Goal: Task Accomplishment & Management: Use online tool/utility

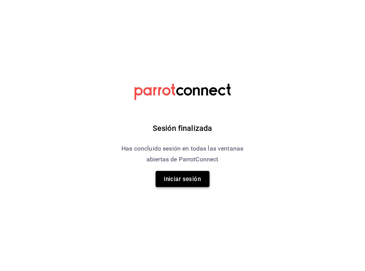
click at [186, 174] on button "Iniciar sesión" at bounding box center [183, 179] width 54 height 16
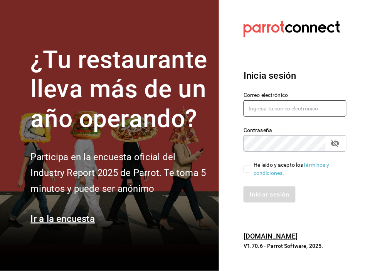
type input "administracion@airepaz.com"
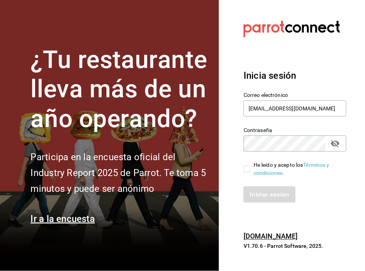
click at [246, 168] on input "He leído y acepto los Términos y condiciones." at bounding box center [247, 169] width 7 height 7
checkbox input "true"
click at [259, 195] on button "Iniciar sesión" at bounding box center [270, 194] width 52 height 16
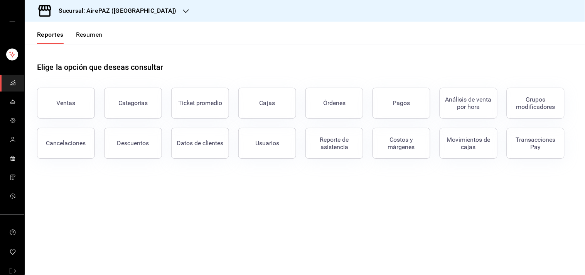
click at [183, 10] on icon "button" at bounding box center [186, 11] width 6 height 6
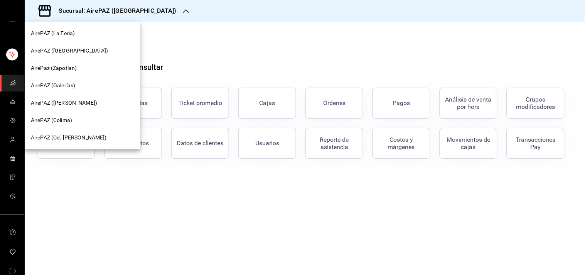
click at [71, 88] on span "AirePAZ (Galerías)" at bounding box center [53, 85] width 44 height 8
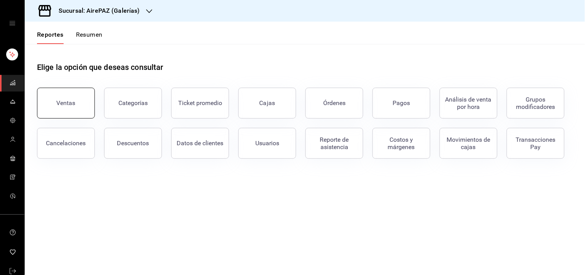
click at [66, 95] on button "Ventas" at bounding box center [66, 103] width 58 height 31
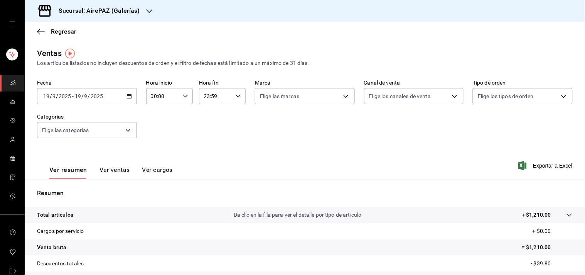
click at [128, 100] on div "[DATE] [DATE] - [DATE] [DATE]" at bounding box center [87, 96] width 100 height 16
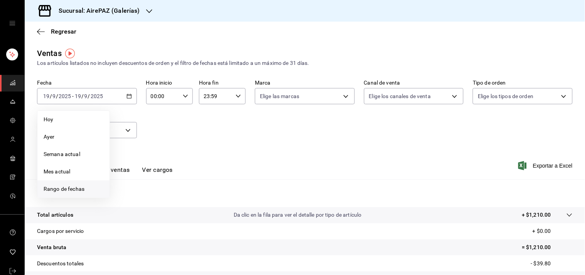
click at [80, 188] on span "Rango de fechas" at bounding box center [74, 189] width 60 height 8
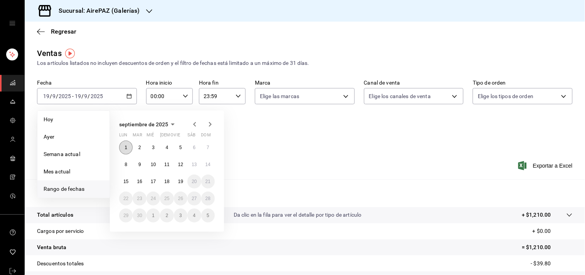
click at [125, 148] on abbr "1" at bounding box center [126, 147] width 3 height 5
click at [126, 163] on abbr "8" at bounding box center [126, 164] width 3 height 5
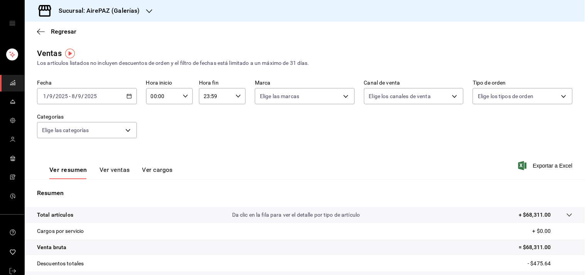
click at [184, 98] on icon "button" at bounding box center [185, 95] width 5 height 5
click at [160, 119] on button "00" at bounding box center [156, 115] width 20 height 15
click at [180, 101] on div at bounding box center [292, 137] width 585 height 275
click at [182, 93] on div "00:00 Hora inicio" at bounding box center [169, 96] width 47 height 16
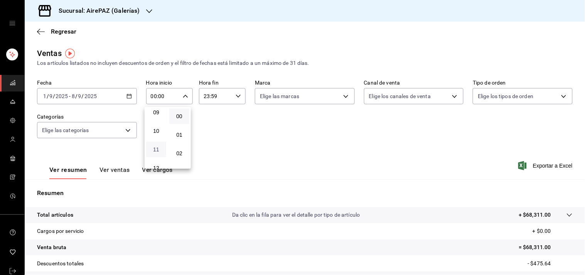
click at [157, 146] on span "11" at bounding box center [156, 149] width 11 height 6
type input "11:00"
click at [232, 96] on div at bounding box center [292, 137] width 585 height 275
click at [236, 96] on icon "button" at bounding box center [238, 95] width 5 height 5
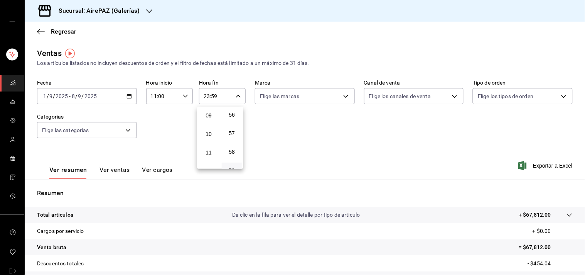
scroll to position [170, 0]
click at [211, 147] on span "11" at bounding box center [208, 150] width 11 height 6
click at [231, 132] on span "01" at bounding box center [231, 135] width 11 height 6
type input "11:01"
click at [317, 50] on div at bounding box center [292, 137] width 585 height 275
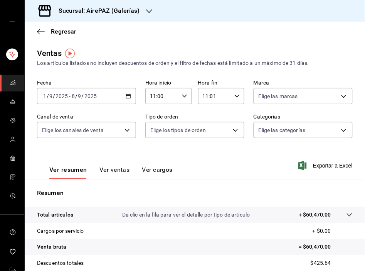
click at [140, 38] on div "Regresar" at bounding box center [195, 32] width 341 height 20
click at [133, 40] on div "Regresar" at bounding box center [195, 32] width 341 height 20
click at [339, 129] on body "Sucursal: AirePAZ (Galerías) Regresar Ventas Los artículos listados no incluyen…" at bounding box center [182, 135] width 365 height 271
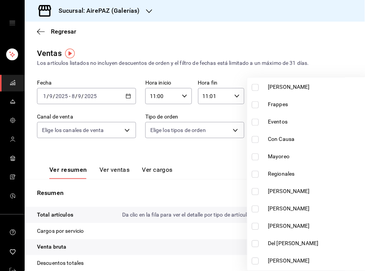
scroll to position [252, 0]
click at [259, 190] on label at bounding box center [257, 191] width 10 height 7
click at [259, 190] on input "checkbox" at bounding box center [255, 191] width 7 height 7
checkbox input "false"
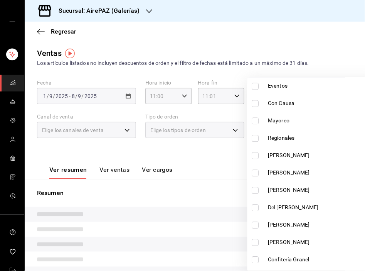
scroll to position [288, 0]
click at [253, 152] on input "checkbox" at bounding box center [255, 155] width 7 height 7
checkbox input "true"
type input "4383c245-e574-4bff-938a-6f2b01e2938c"
click at [256, 172] on input "checkbox" at bounding box center [255, 172] width 7 height 7
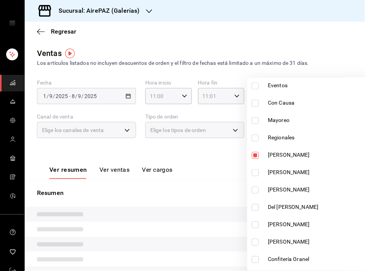
checkbox input "true"
type input "4383c245-e574-4bff-938a-6f2b01e2938c,c56bc7ea-d5c0-4099-aea8-6989ef347268"
click at [256, 188] on input "checkbox" at bounding box center [255, 190] width 7 height 7
checkbox input "true"
type input "4383c245-e574-4bff-938a-6f2b01e2938c,c56bc7ea-d5c0-4099-aea8-6989ef347268,c317b…"
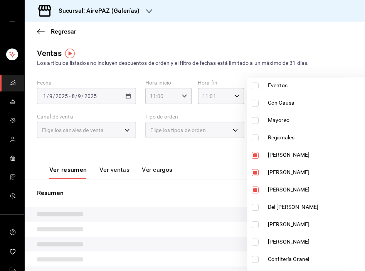
click at [256, 206] on input "checkbox" at bounding box center [255, 207] width 7 height 7
checkbox input "true"
type input "4383c245-e574-4bff-938a-6f2b01e2938c,c56bc7ea-d5c0-4099-aea8-6989ef347268,c317b…"
click at [257, 223] on input "checkbox" at bounding box center [255, 224] width 7 height 7
checkbox input "true"
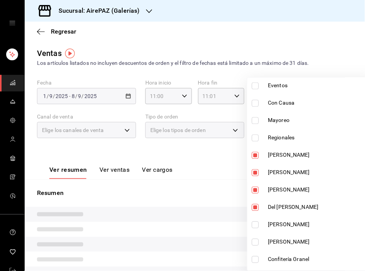
type input "4383c245-e574-4bff-938a-6f2b01e2938c,c56bc7ea-d5c0-4099-aea8-6989ef347268,c317b…"
click at [257, 242] on input "checkbox" at bounding box center [255, 242] width 7 height 7
checkbox input "true"
type input "4383c245-e574-4bff-938a-6f2b01e2938c,c56bc7ea-d5c0-4099-aea8-6989ef347268,c317b…"
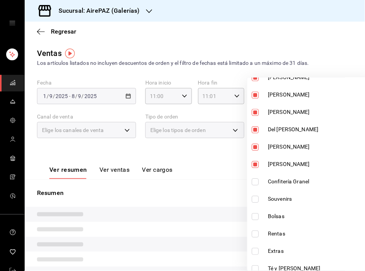
scroll to position [370, 0]
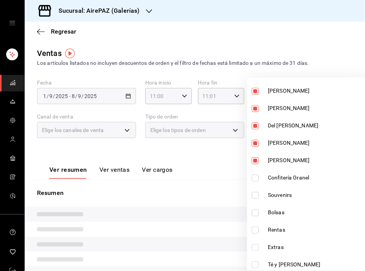
click at [257, 176] on input "checkbox" at bounding box center [255, 177] width 7 height 7
checkbox input "true"
type input "4383c245-e574-4bff-938a-6f2b01e2938c,c56bc7ea-d5c0-4099-aea8-6989ef347268,c317b…"
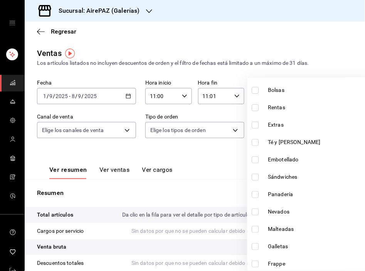
scroll to position [494, 0]
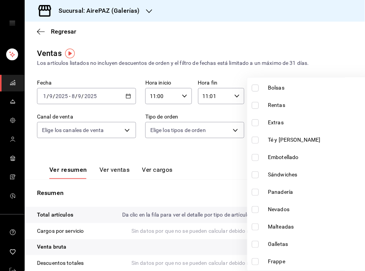
click at [255, 189] on input "checkbox" at bounding box center [255, 192] width 7 height 7
checkbox input "true"
type input "4383c245-e574-4bff-938a-6f2b01e2938c,c56bc7ea-d5c0-4099-aea8-6989ef347268,c317b…"
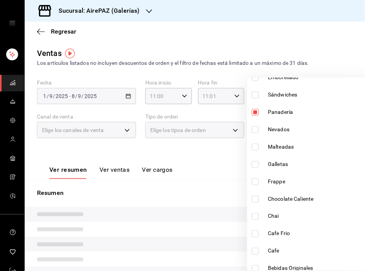
scroll to position [591, 0]
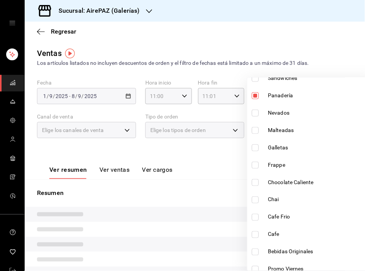
click at [254, 147] on input "checkbox" at bounding box center [255, 147] width 7 height 7
checkbox input "true"
type input "4383c245-e574-4bff-938a-6f2b01e2938c,c56bc7ea-d5c0-4099-aea8-6989ef347268,c317b…"
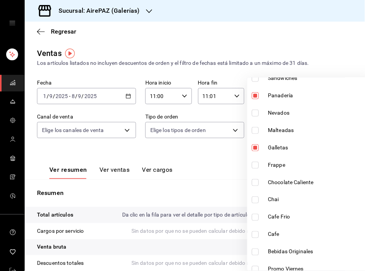
click at [233, 22] on div at bounding box center [182, 135] width 365 height 271
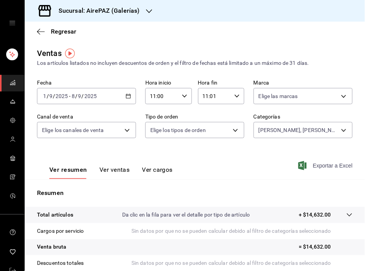
click at [319, 167] on span "Exportar a Excel" at bounding box center [326, 165] width 53 height 9
click at [127, 96] on icon "button" at bounding box center [128, 95] width 5 height 5
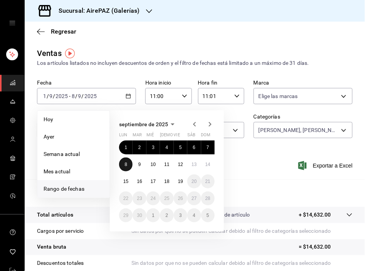
click at [127, 161] on button "8" at bounding box center [126, 164] width 14 height 14
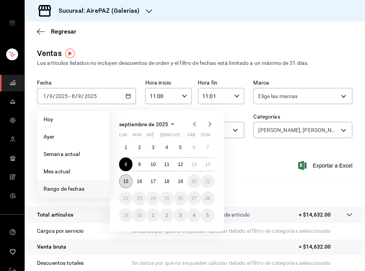
click at [126, 180] on abbr "15" at bounding box center [125, 181] width 5 height 5
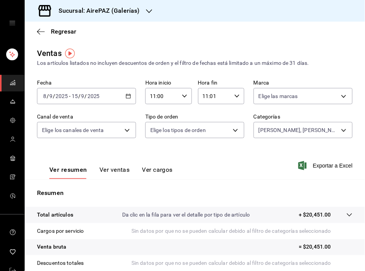
click at [82, 153] on div "Ver resumen Ver ventas Ver cargos Exportar a Excel" at bounding box center [195, 163] width 341 height 32
click at [325, 164] on span "Exportar a Excel" at bounding box center [326, 165] width 53 height 9
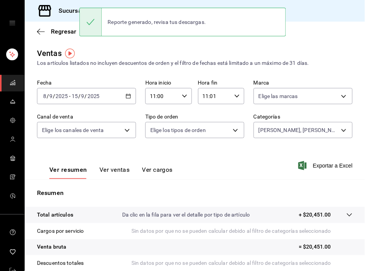
click at [318, 44] on main "Regresar Ventas Los artículos listados no incluyen descuentos de orden y el fil…" at bounding box center [195, 196] width 341 height 348
